Goal: Task Accomplishment & Management: Manage account settings

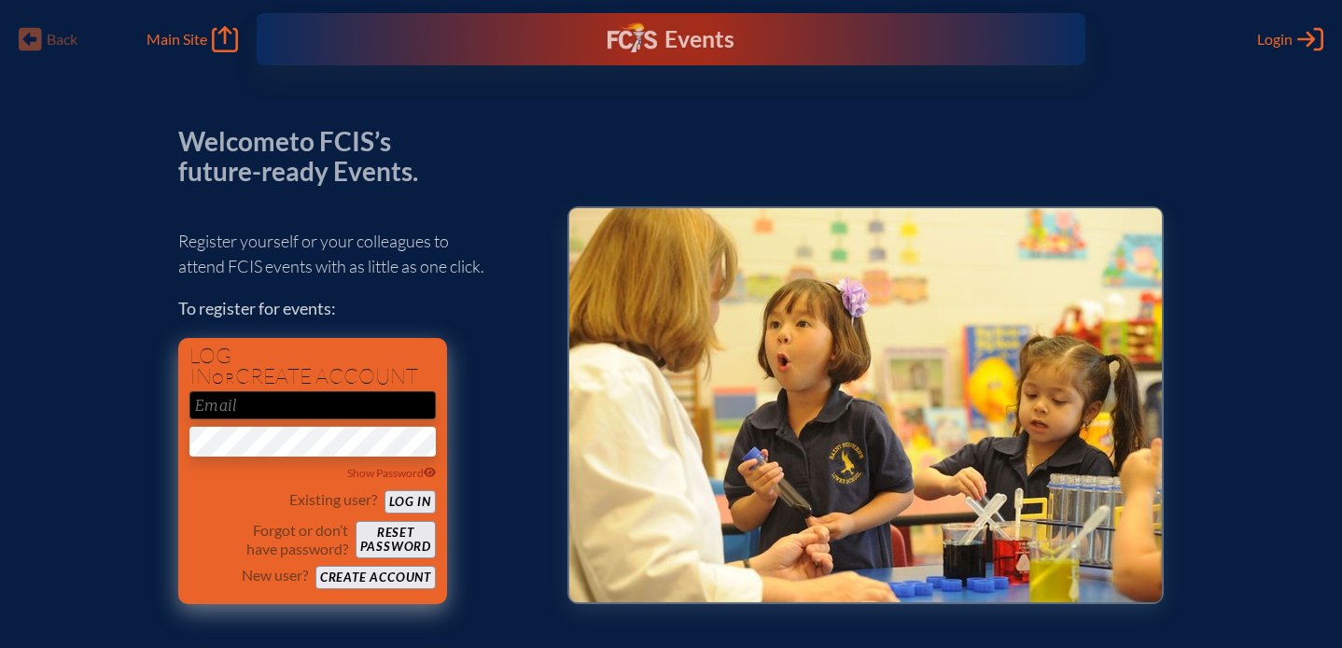
type input "[EMAIL_ADDRESS][DOMAIN_NAME]"
click at [410, 499] on button "Log in" at bounding box center [410, 501] width 51 height 23
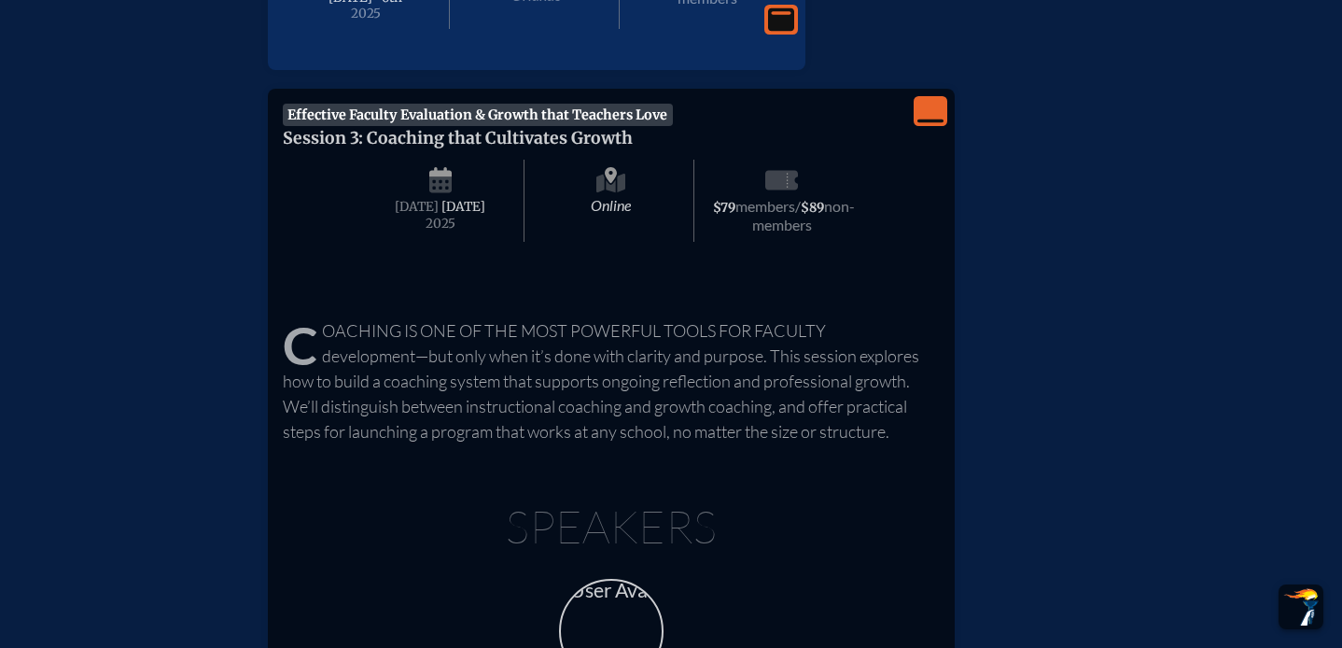
scroll to position [838, 0]
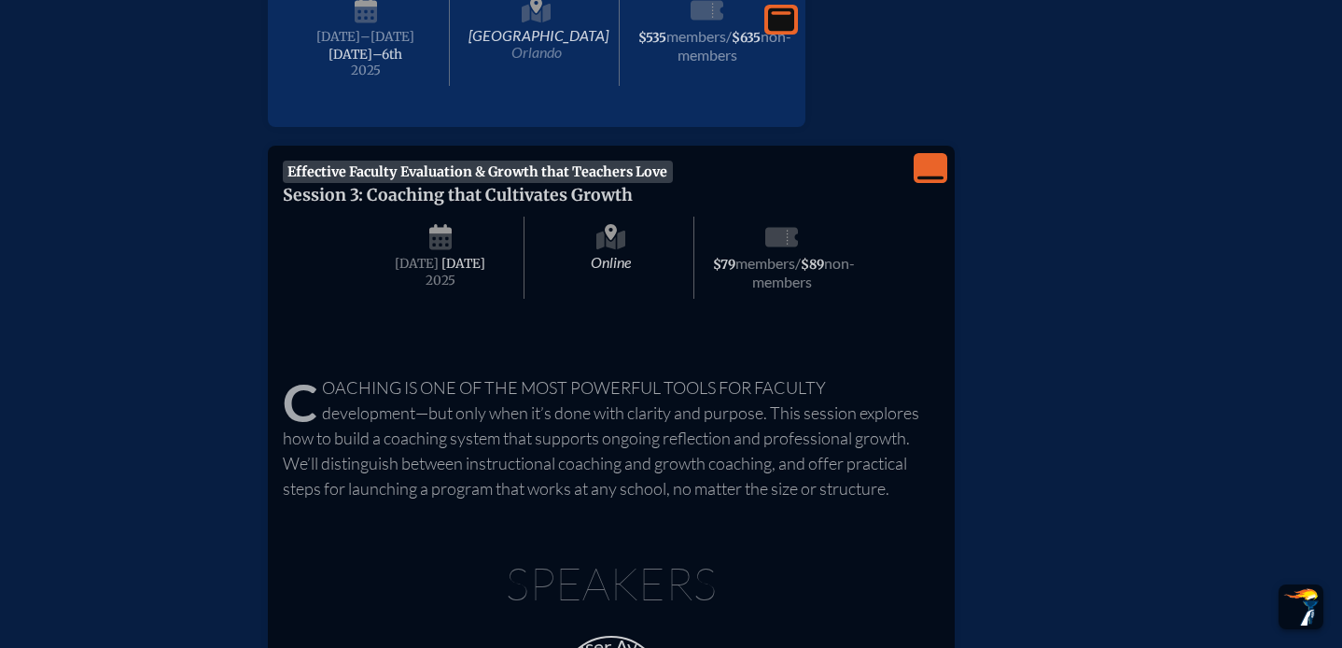
click at [616, 254] on icon at bounding box center [612, 239] width 30 height 30
click at [457, 272] on span "[DATE]" at bounding box center [464, 264] width 44 height 16
click at [461, 272] on span "[DATE]" at bounding box center [464, 264] width 44 height 16
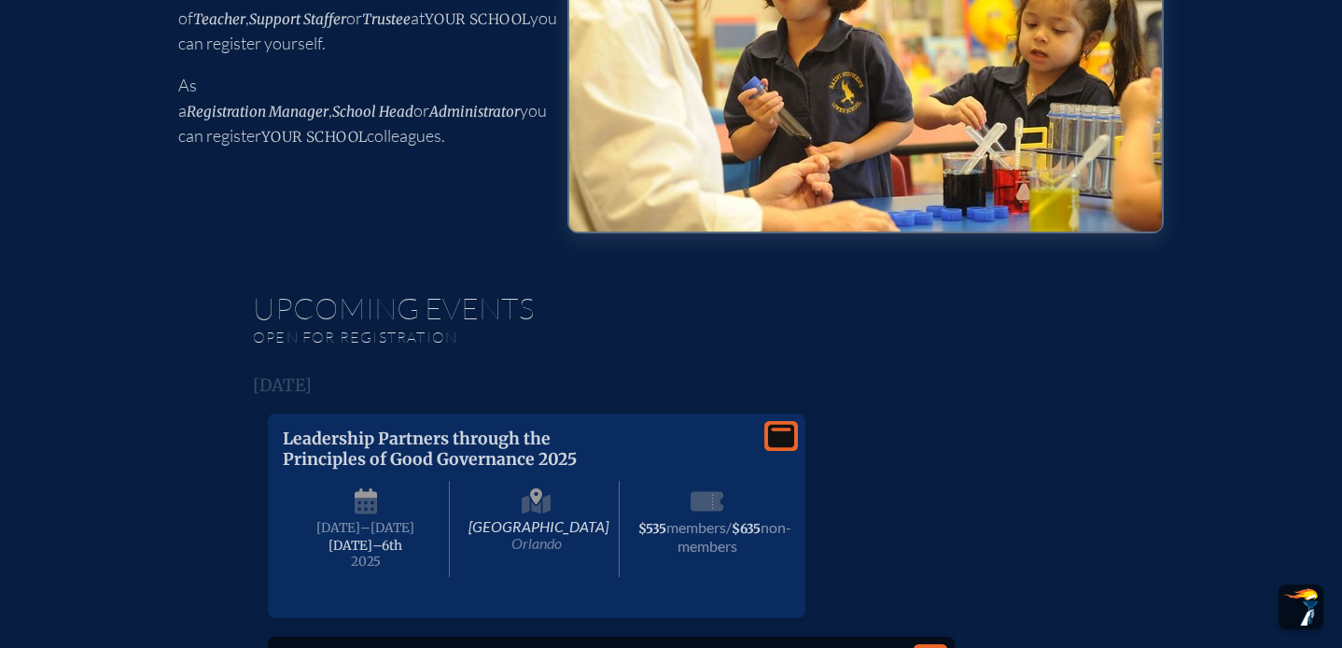
scroll to position [0, 0]
